Goal: Task Accomplishment & Management: Use online tool/utility

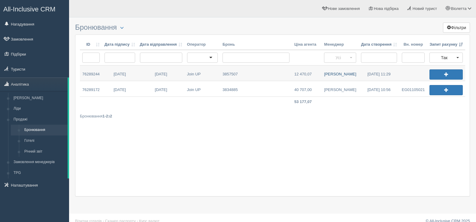
click at [336, 74] on link "Дмитро З." at bounding box center [340, 73] width 37 height 15
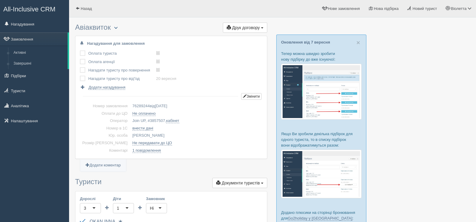
click at [120, 26] on button "button" at bounding box center [116, 27] width 10 height 7
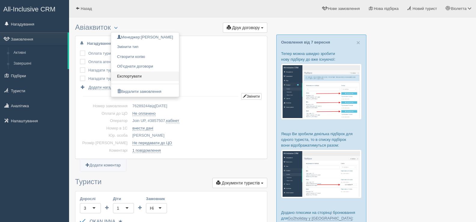
click at [139, 75] on link "Експортувати" at bounding box center [145, 77] width 68 height 10
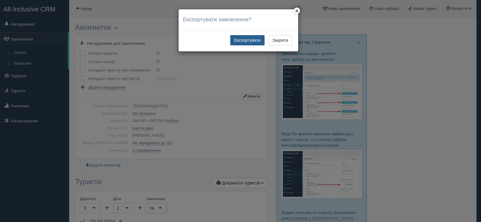
click at [246, 39] on button "Експортувати" at bounding box center [247, 40] width 34 height 10
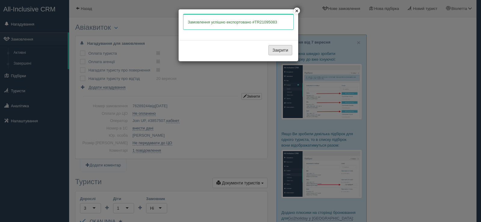
click at [276, 50] on button "Закрити" at bounding box center [279, 50] width 23 height 10
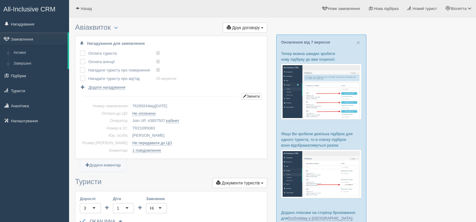
drag, startPoint x: 146, startPoint y: 127, endPoint x: 122, endPoint y: 127, distance: 24.1
click at [130, 127] on td "TR21095083" at bounding box center [196, 129] width 133 height 8
copy td "TR21095083"
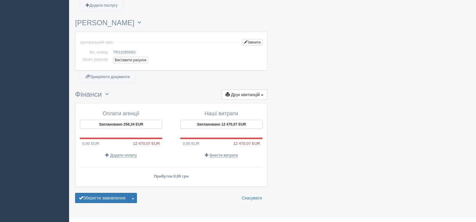
scroll to position [391, 0]
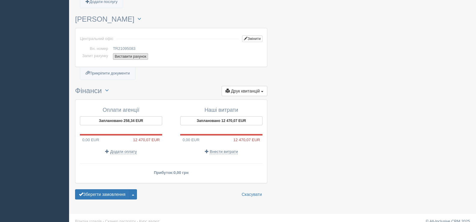
click at [125, 56] on button "Виставити рахунок" at bounding box center [130, 56] width 35 height 7
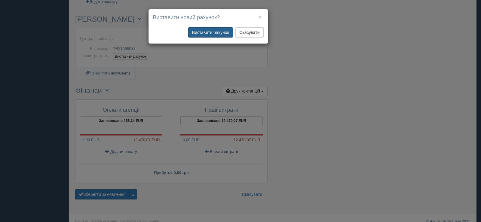
click at [203, 32] on button "Виставити рахунок" at bounding box center [210, 32] width 45 height 10
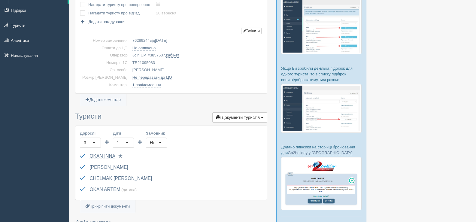
scroll to position [0, 0]
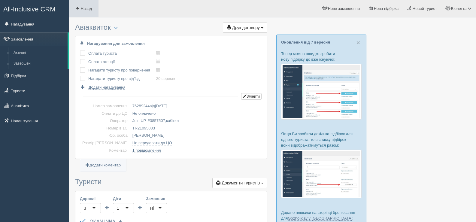
click at [78, 8] on span at bounding box center [78, 8] width 4 height 4
